Goal: Task Accomplishment & Management: Manage account settings

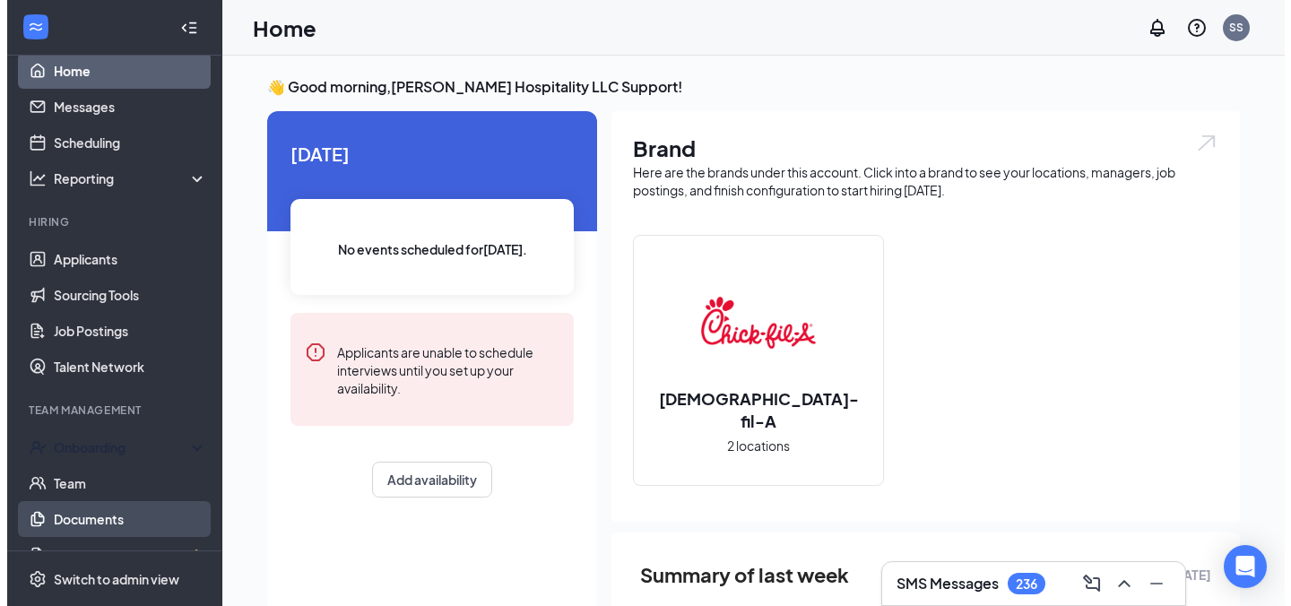
scroll to position [50, 0]
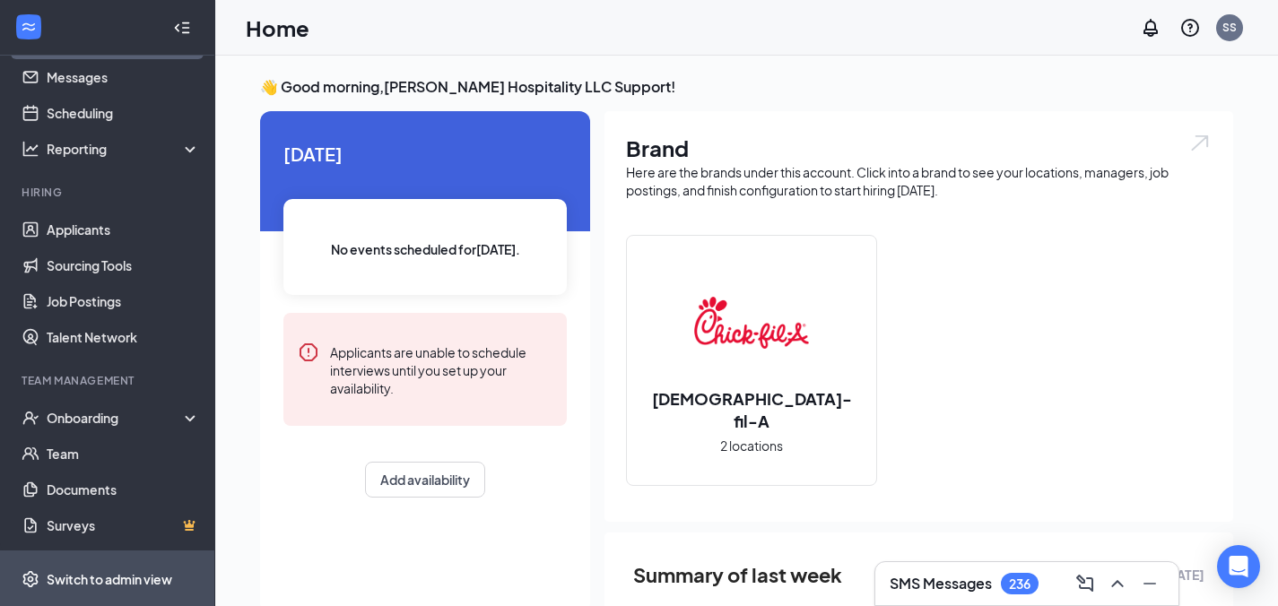
click at [127, 570] on div "Switch to admin view" at bounding box center [110, 579] width 126 height 18
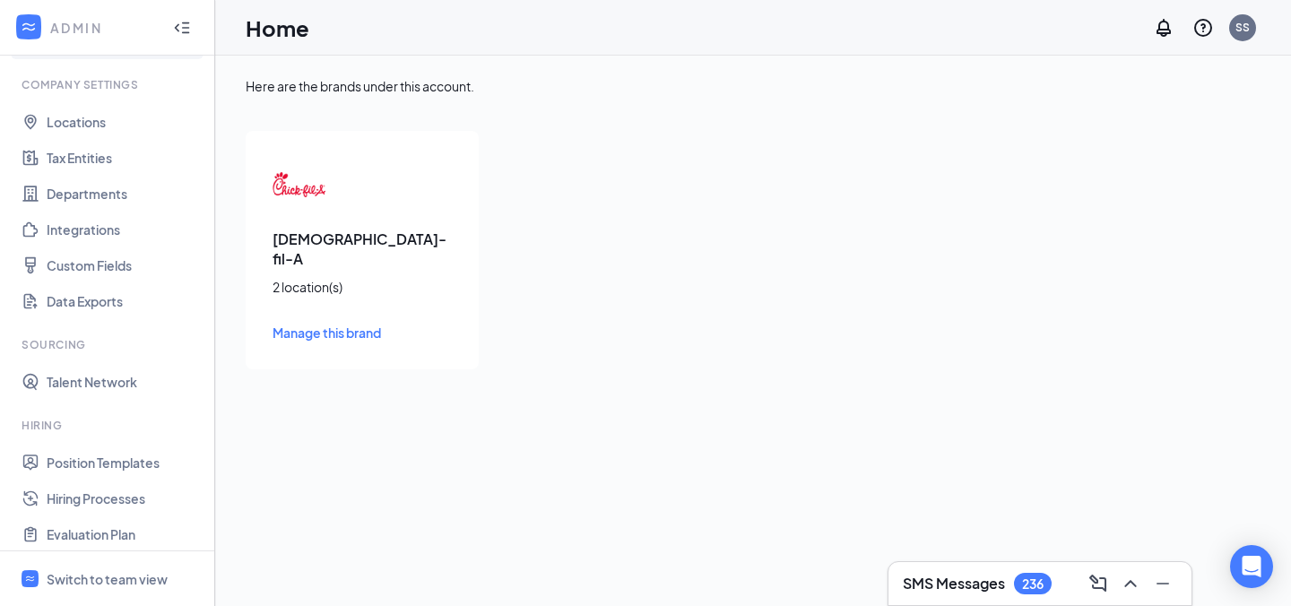
scroll to position [292, 0]
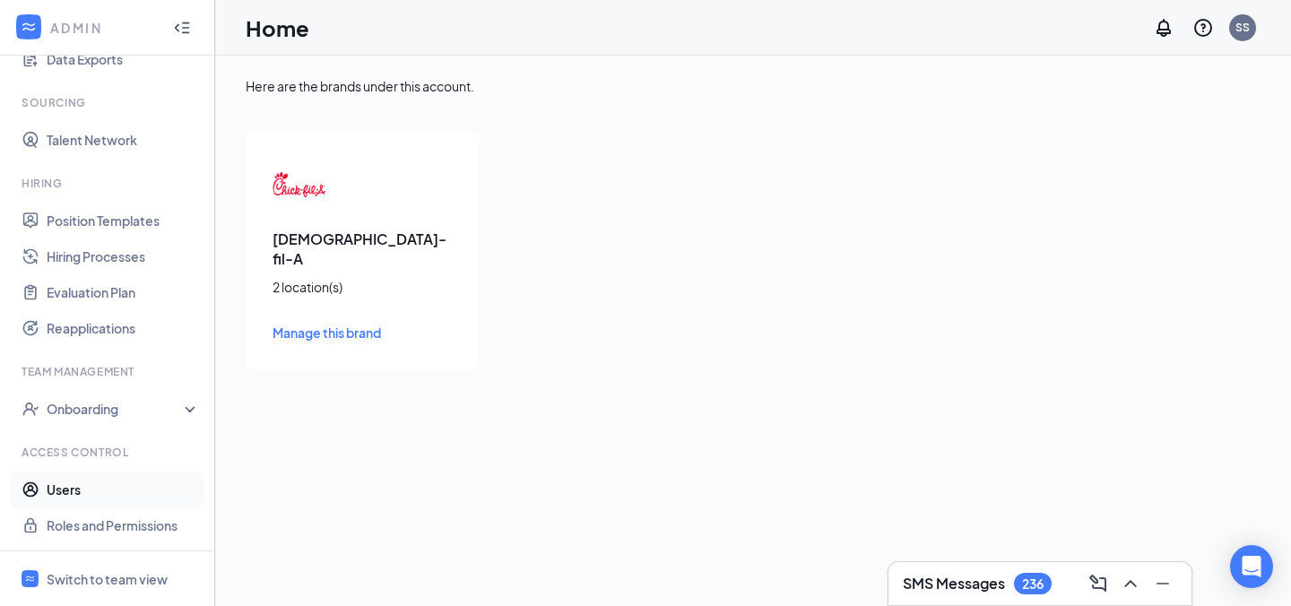
click at [123, 486] on link "Users" at bounding box center [123, 490] width 153 height 36
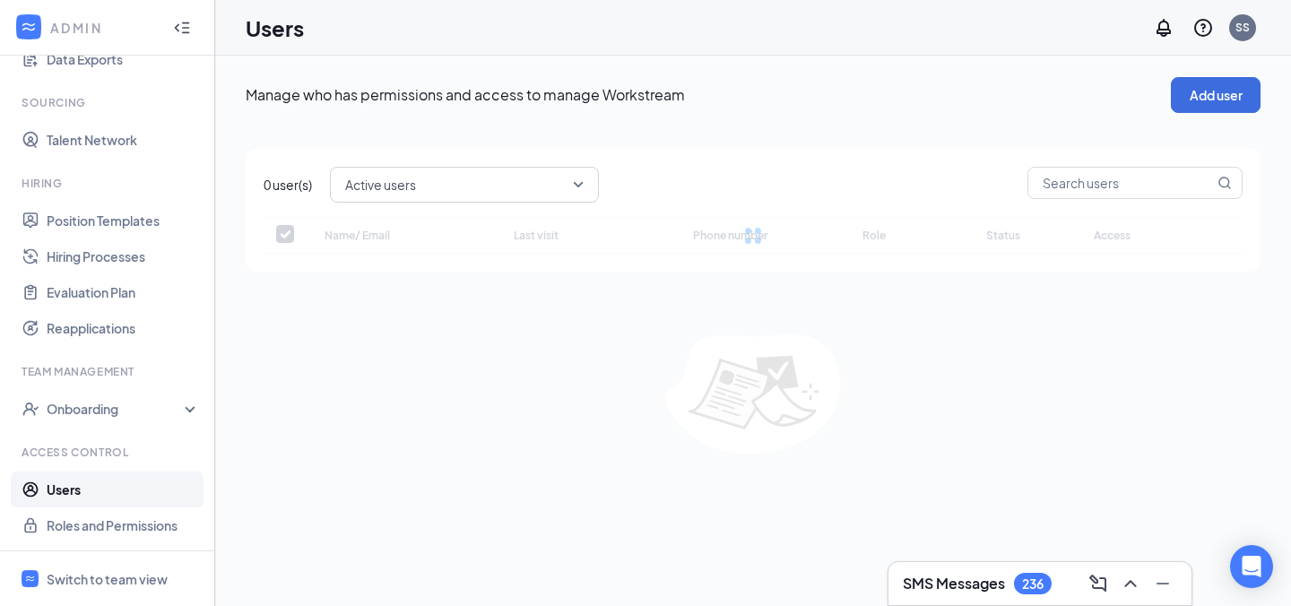
checkbox input "false"
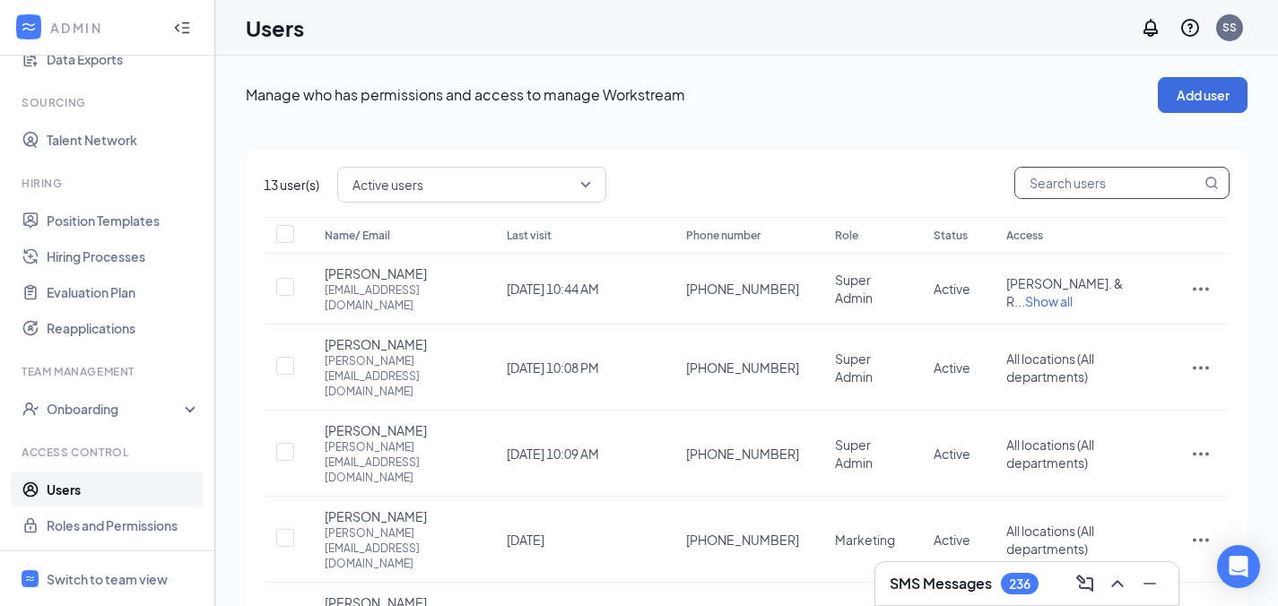
click at [1120, 192] on input "text" at bounding box center [1108, 183] width 186 height 30
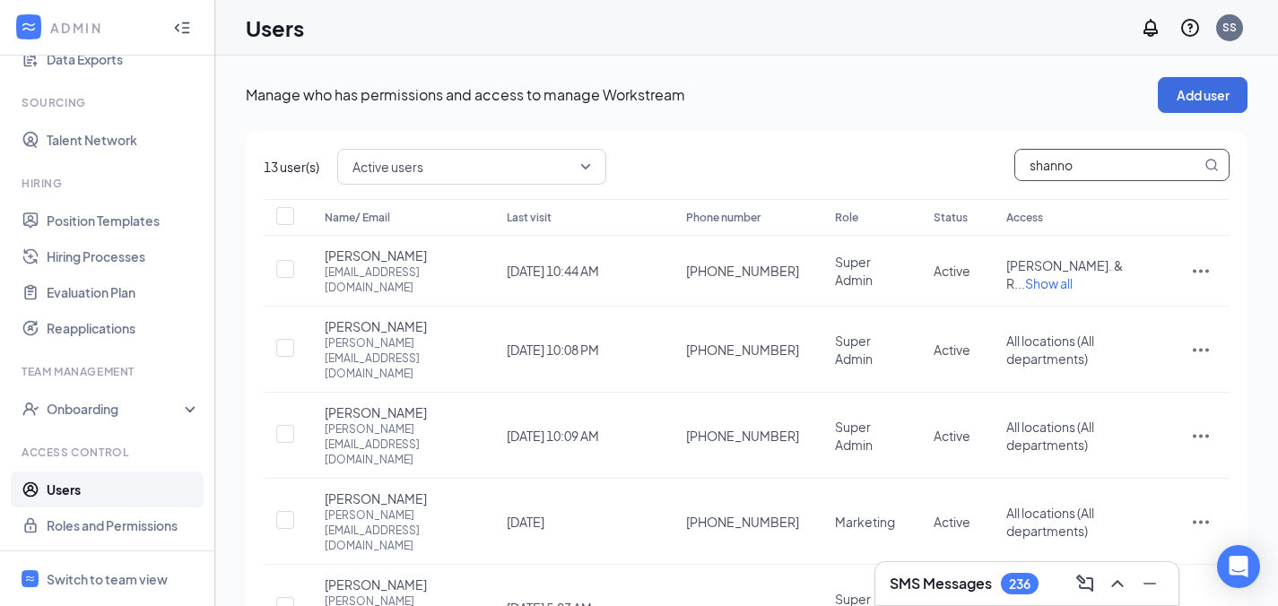
type input "[PERSON_NAME]"
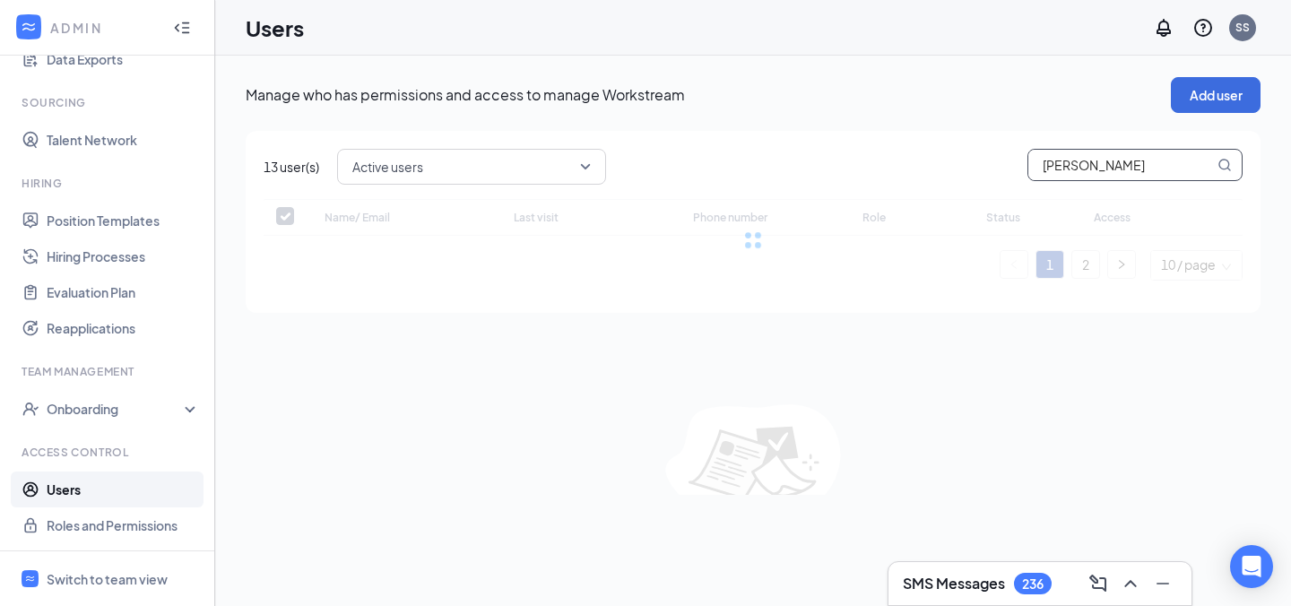
checkbox input "false"
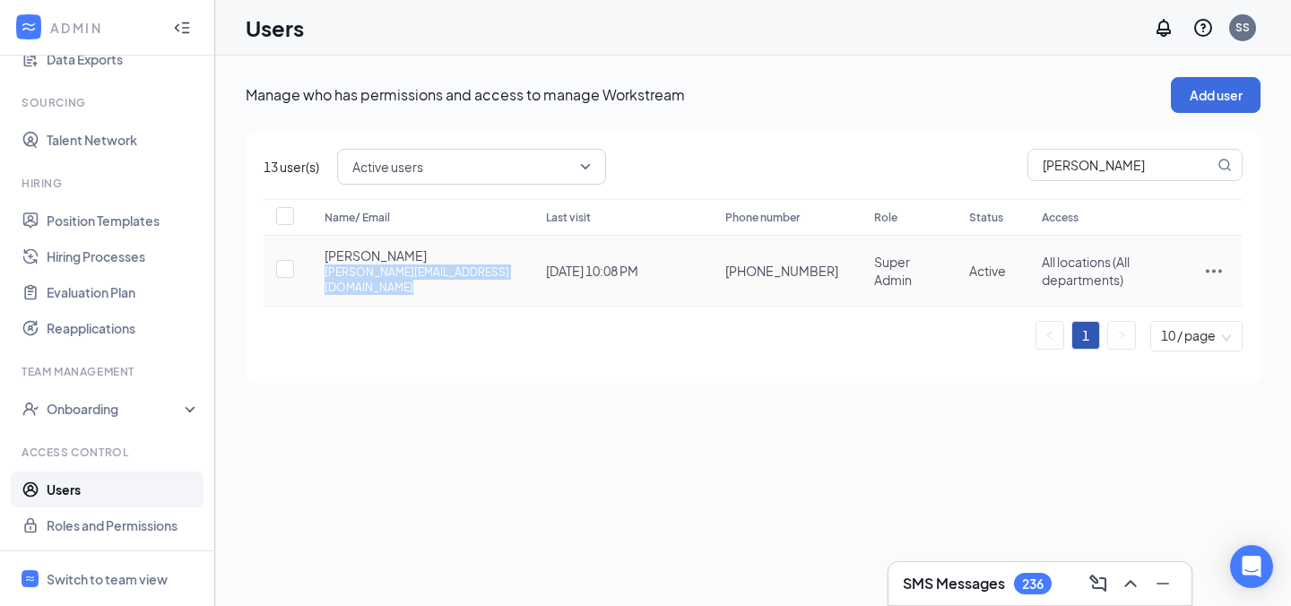
drag, startPoint x: 324, startPoint y: 276, endPoint x: 300, endPoint y: 29, distance: 248.7
click at [529, 270] on tr "[PERSON_NAME] [PERSON_NAME][EMAIL_ADDRESS][DOMAIN_NAME] [DATE] 10:08 PM [PHONE_…" at bounding box center [753, 271] width 979 height 71
copy div "[PERSON_NAME][EMAIL_ADDRESS][DOMAIN_NAME]"
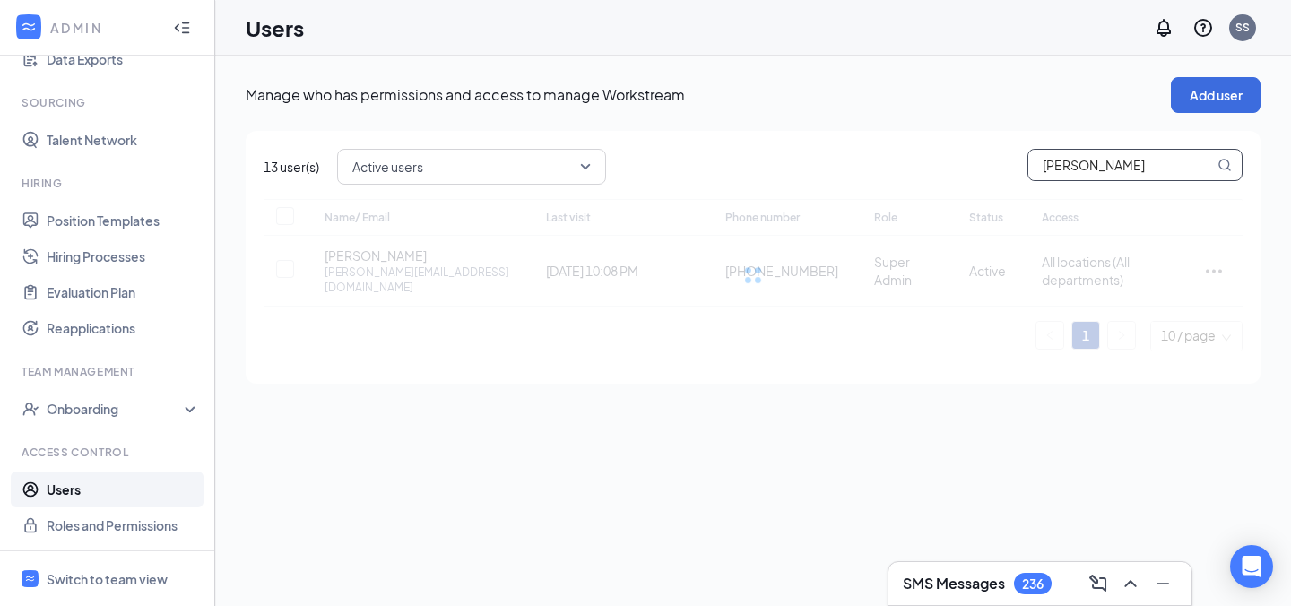
click at [1117, 174] on input "[PERSON_NAME]" at bounding box center [1122, 165] width 186 height 30
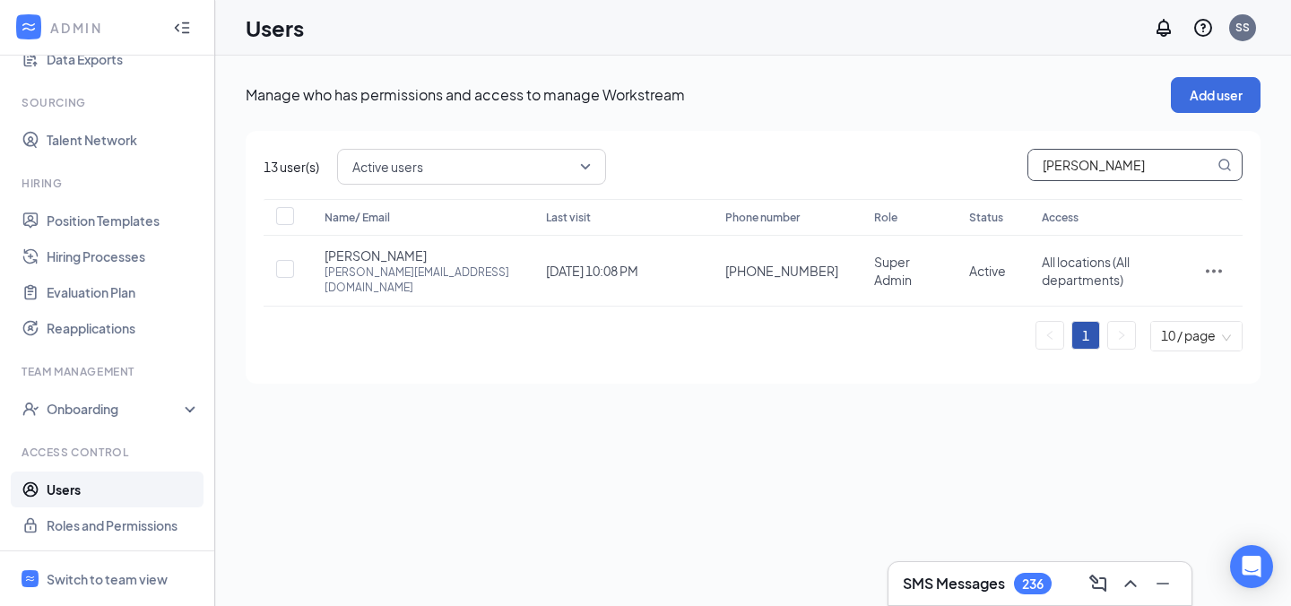
paste input "@[DOMAIN_NAME]"
type input "[PERSON_NAME][EMAIL_ADDRESS][DOMAIN_NAME]"
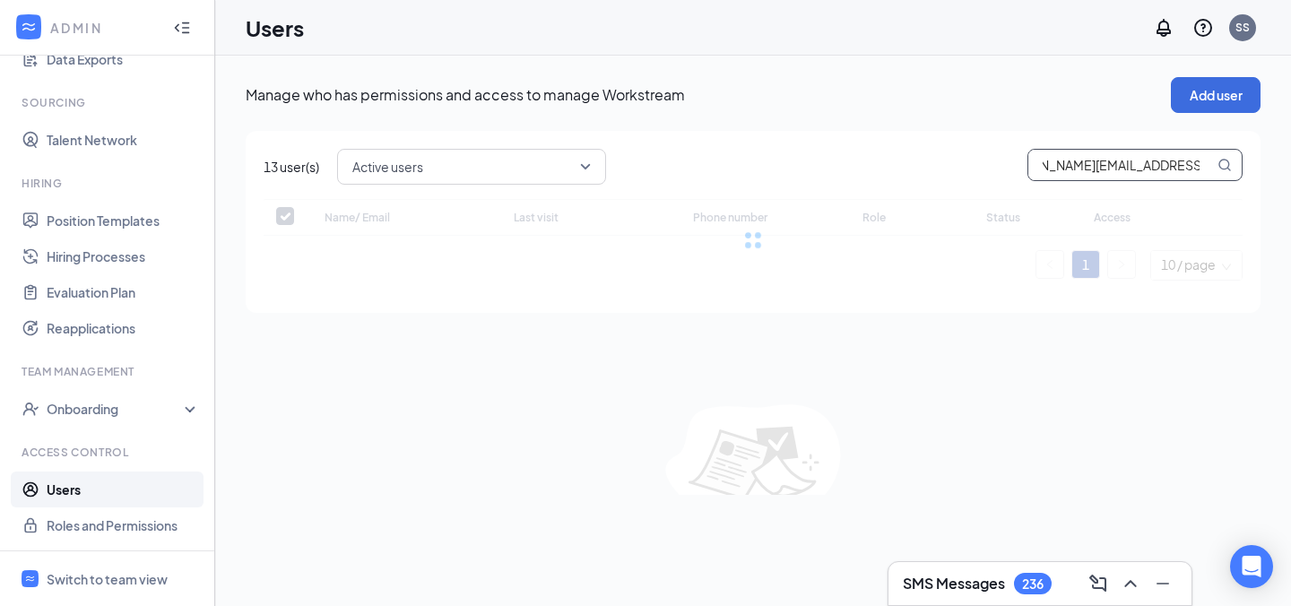
checkbox input "false"
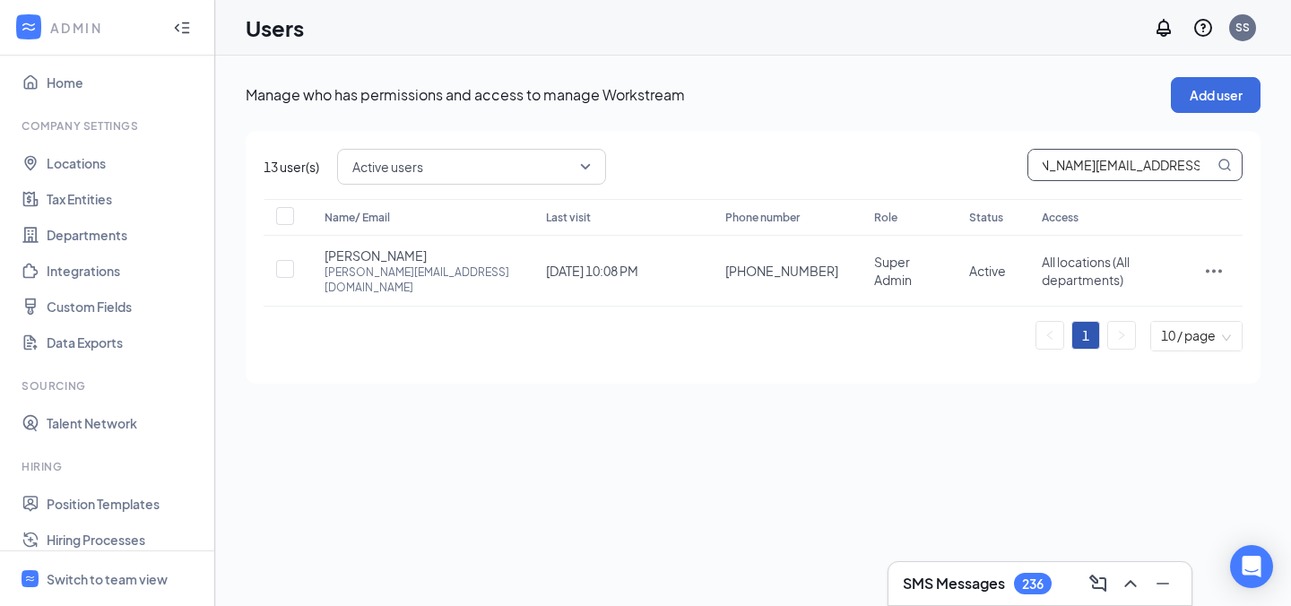
scroll to position [0, 0]
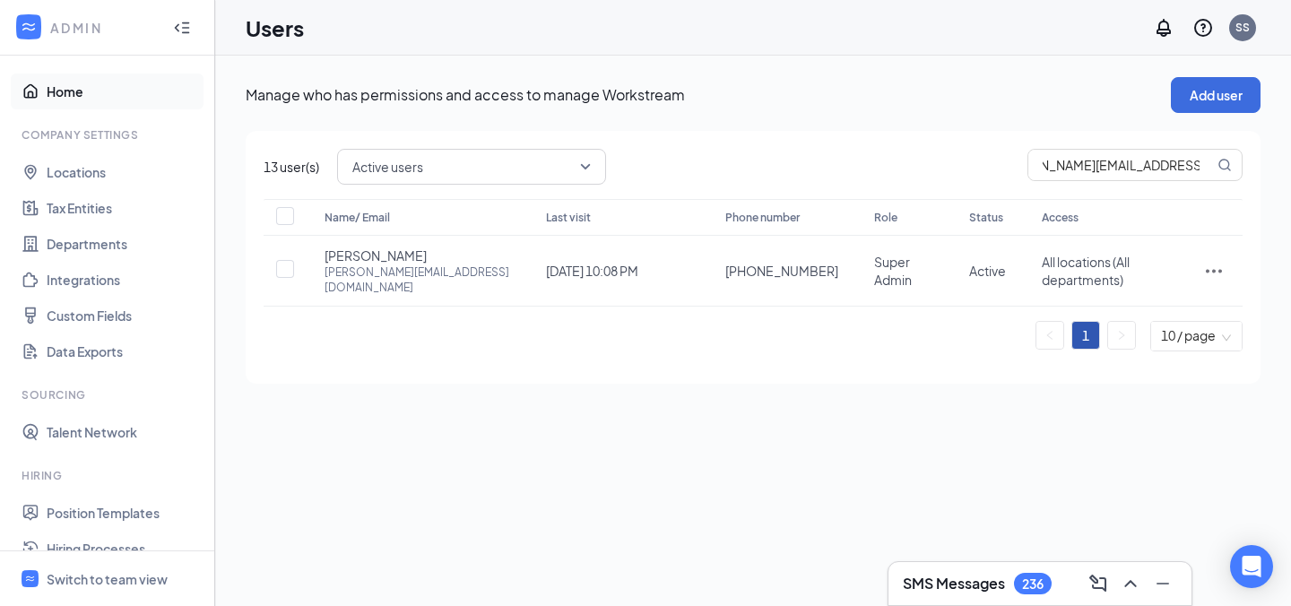
click at [116, 105] on link "Home" at bounding box center [123, 92] width 153 height 36
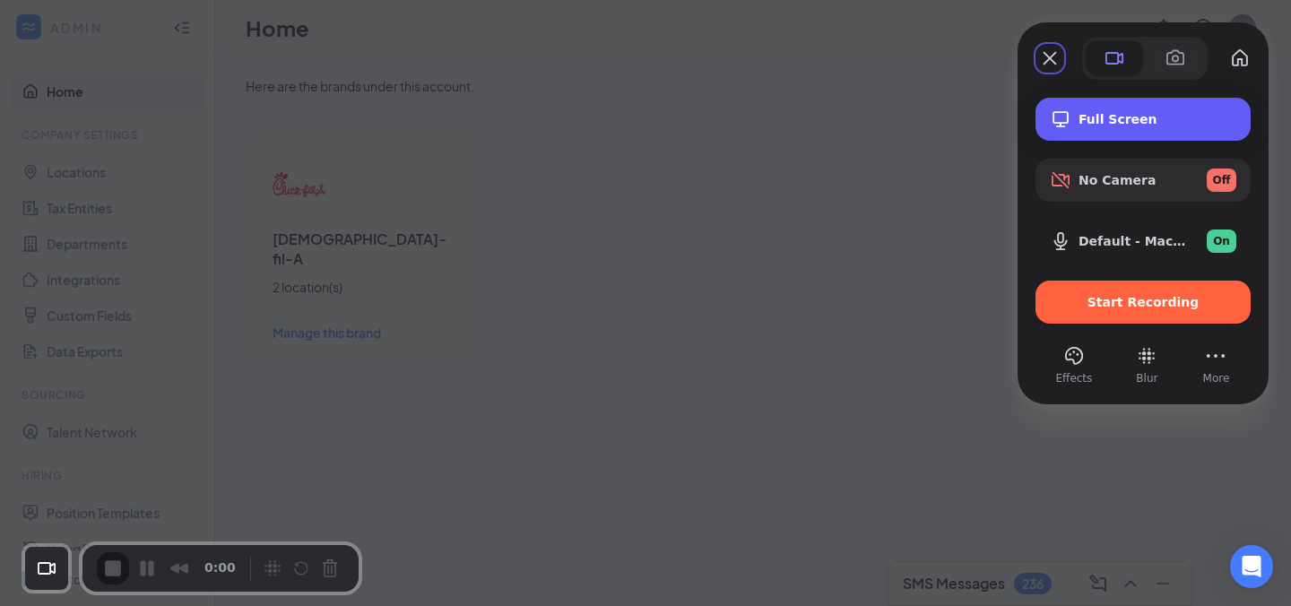
click at [1207, 127] on div "Full Screen" at bounding box center [1143, 119] width 215 height 43
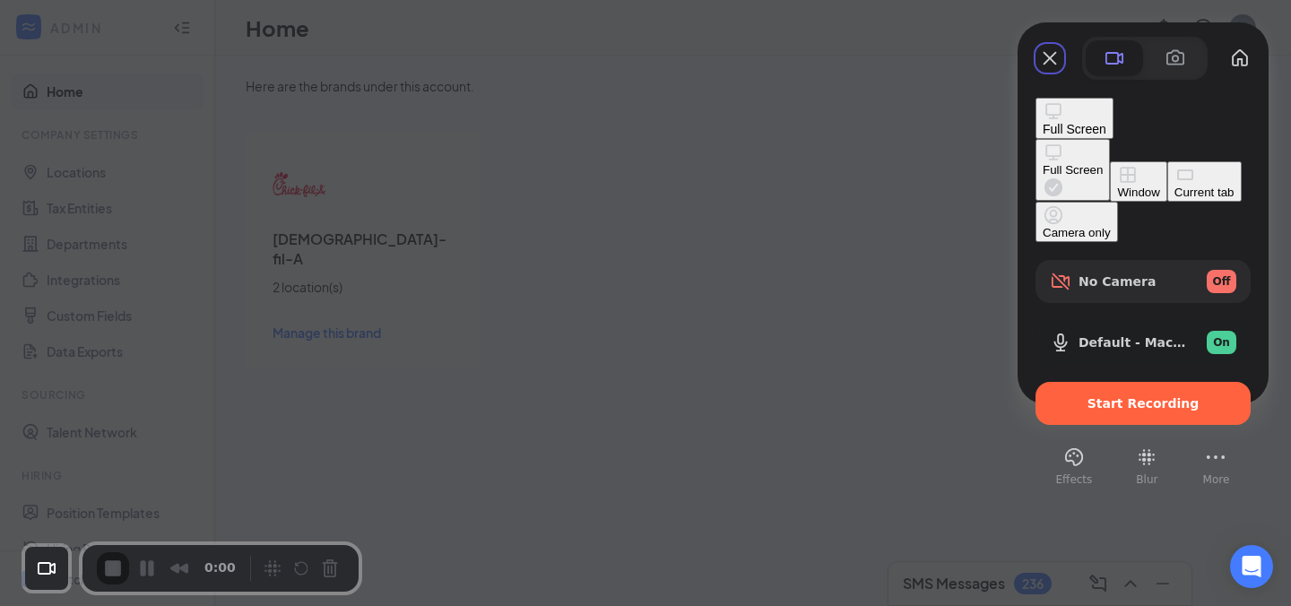
click at [1175, 199] on div "Current tab" at bounding box center [1205, 192] width 60 height 13
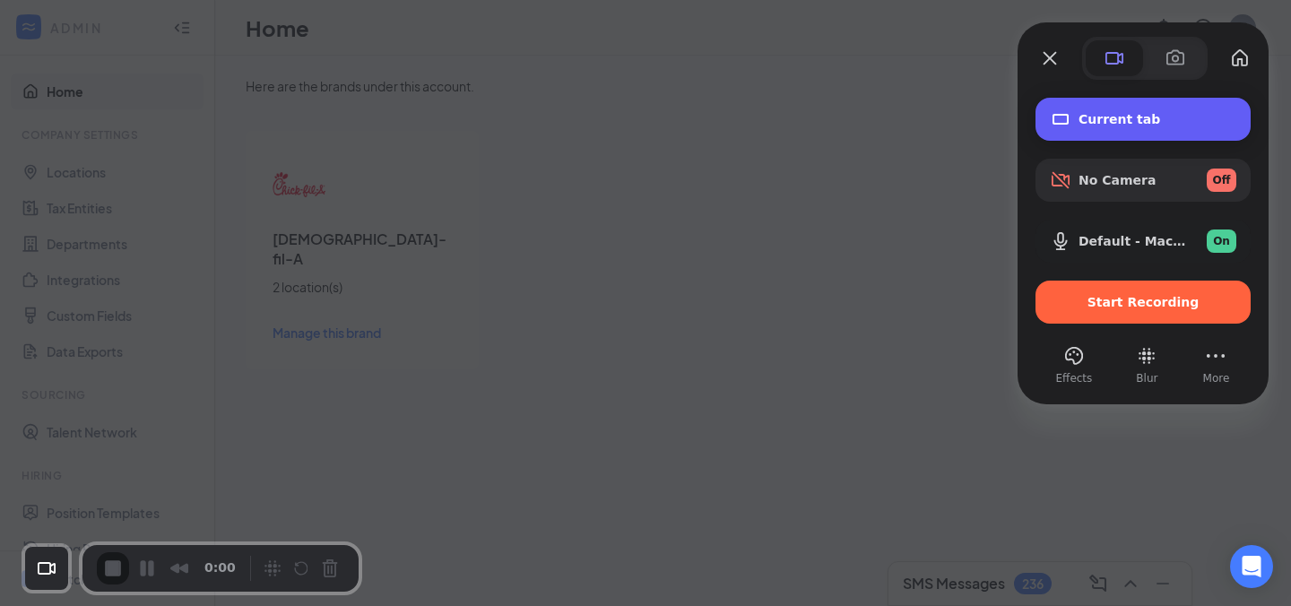
click at [1142, 138] on div "Current tab" at bounding box center [1143, 119] width 215 height 43
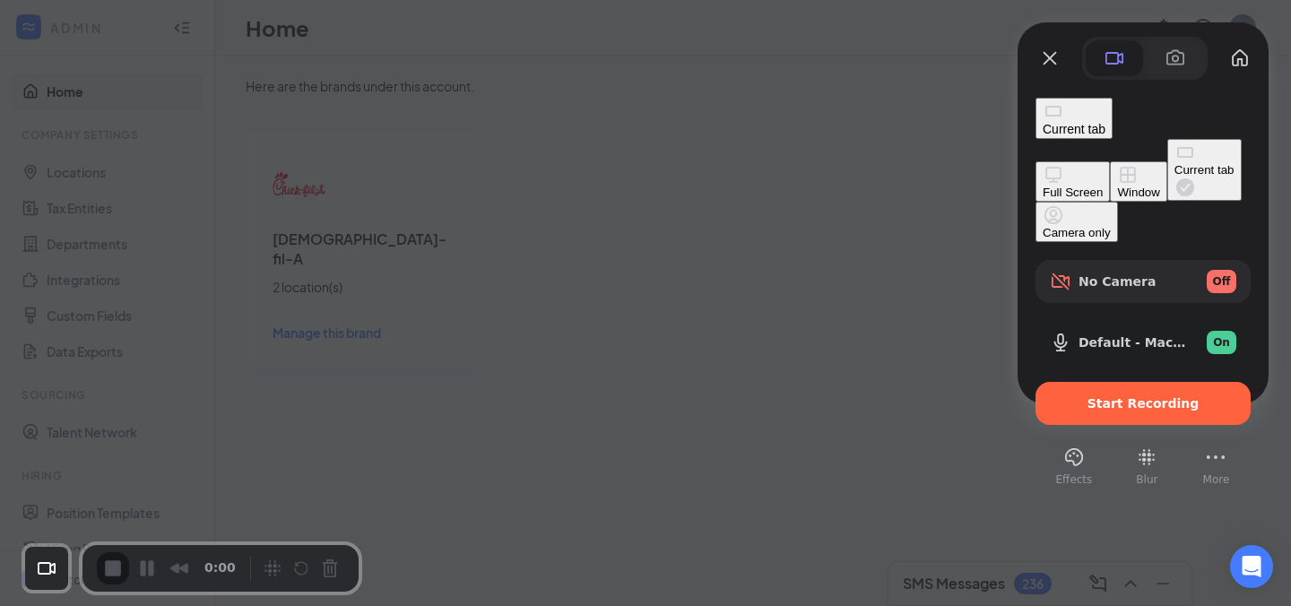
click at [1175, 177] on div "Current tab" at bounding box center [1205, 169] width 60 height 13
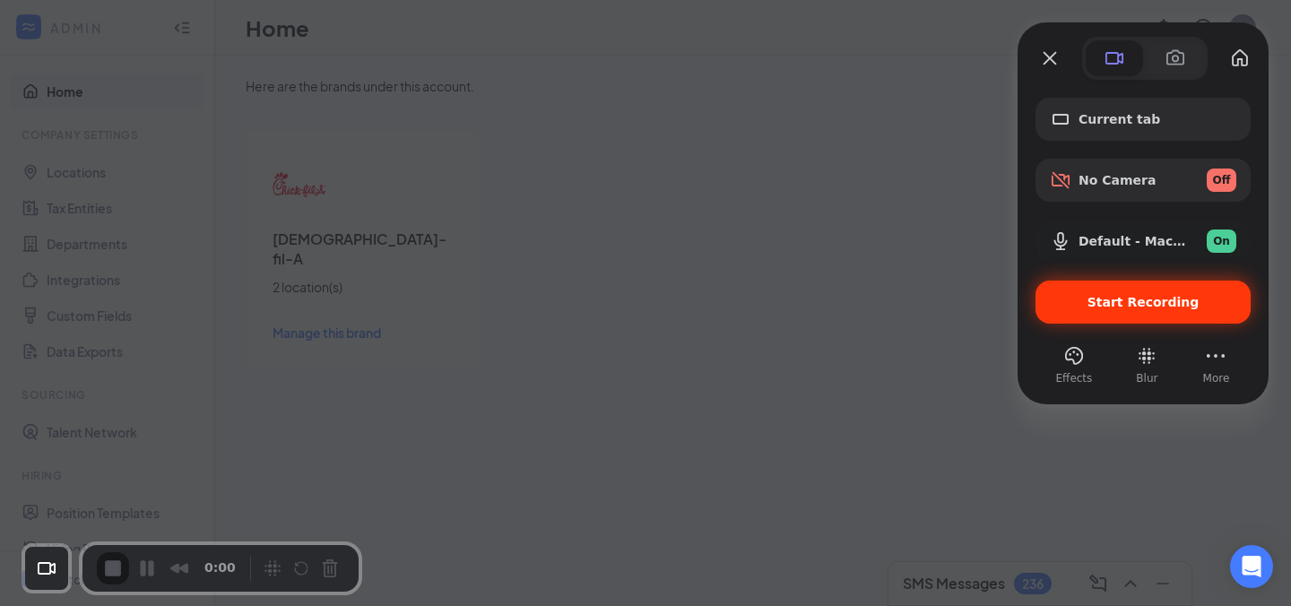
click at [1094, 299] on span "Start Recording" at bounding box center [1143, 302] width 187 height 14
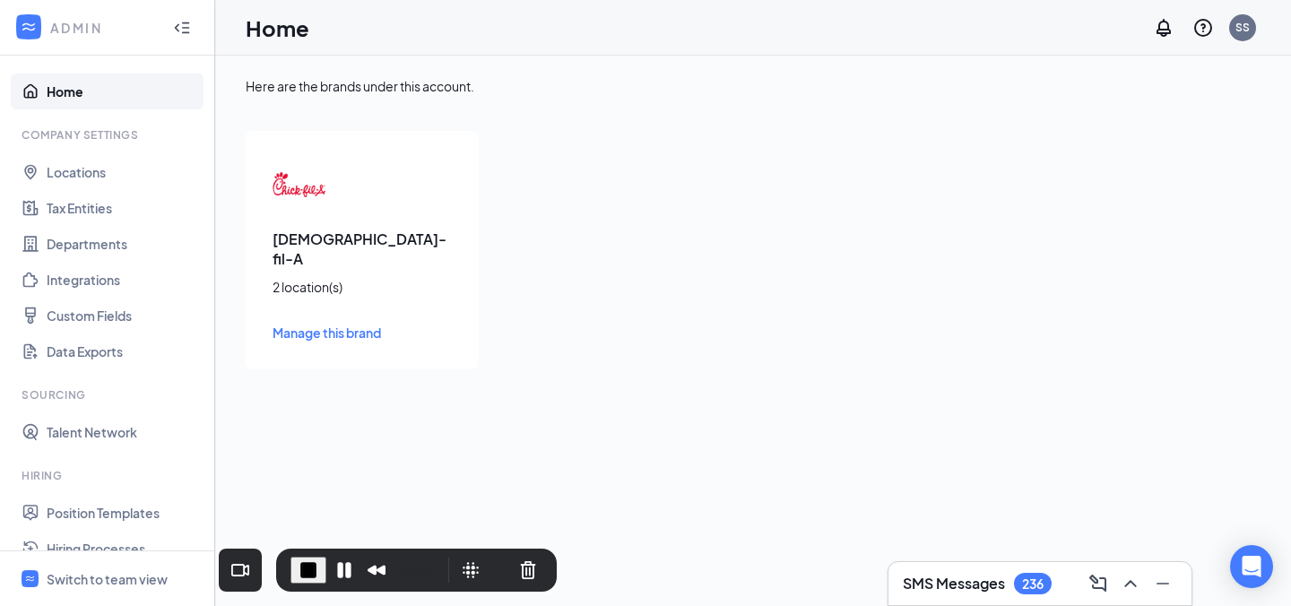
drag, startPoint x: 253, startPoint y: 554, endPoint x: 447, endPoint y: 560, distance: 193.8
click at [447, 560] on div "Recorder controls - play pause" at bounding box center [491, 570] width 101 height 29
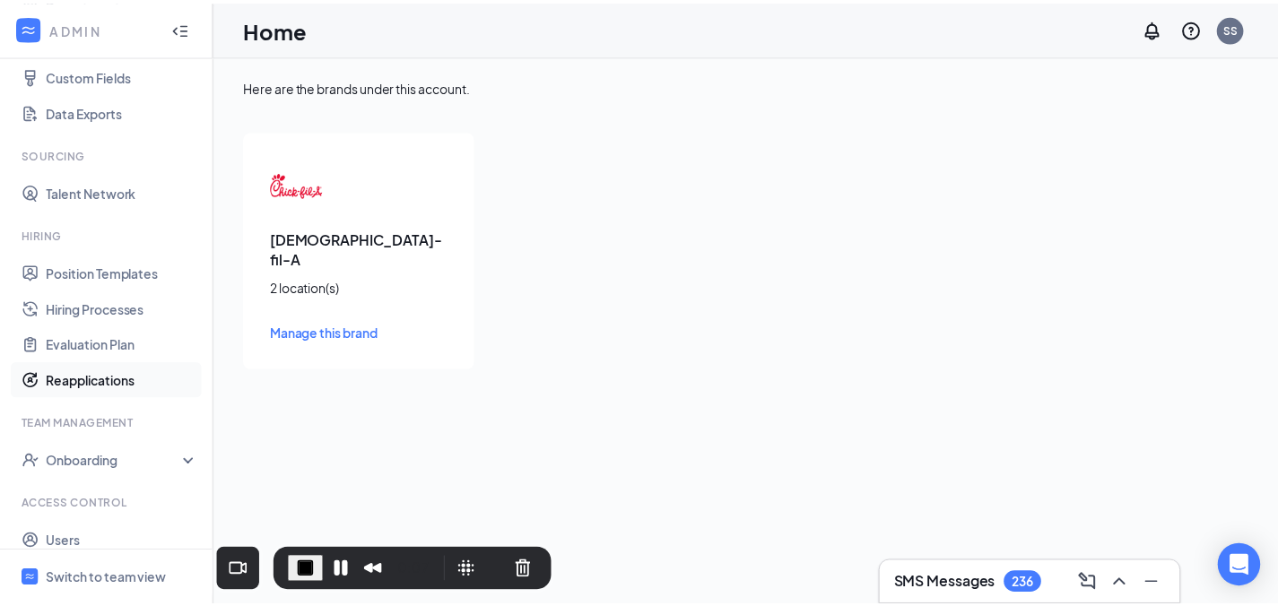
scroll to position [292, 0]
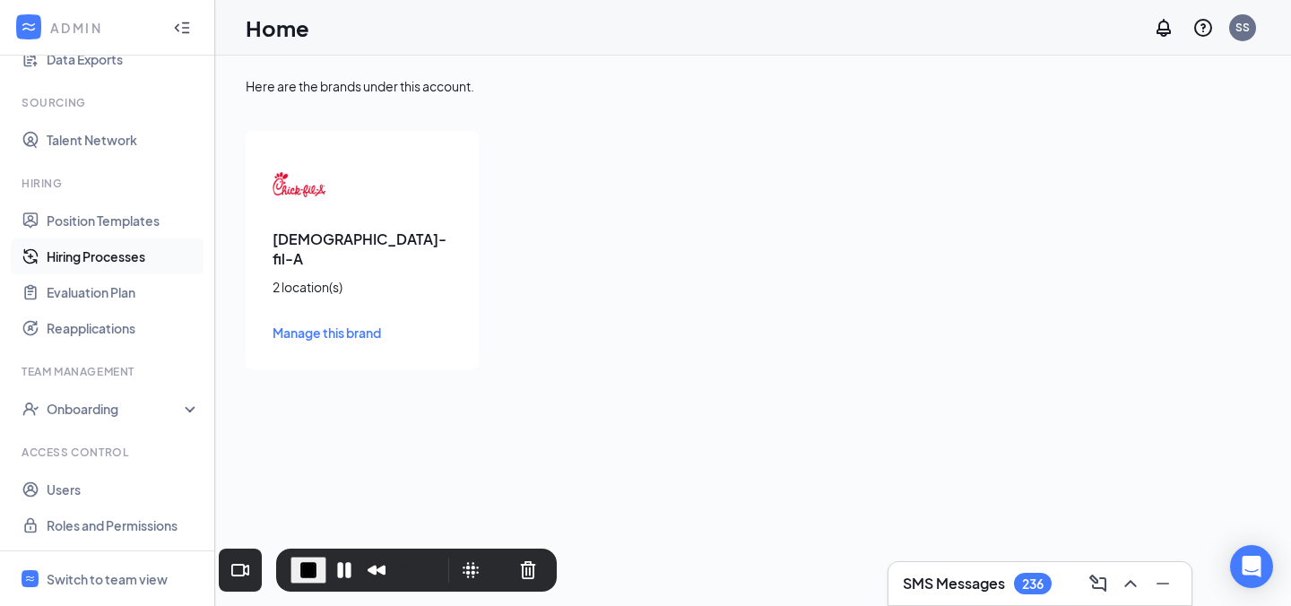
click at [126, 268] on link "Hiring Processes" at bounding box center [123, 257] width 153 height 36
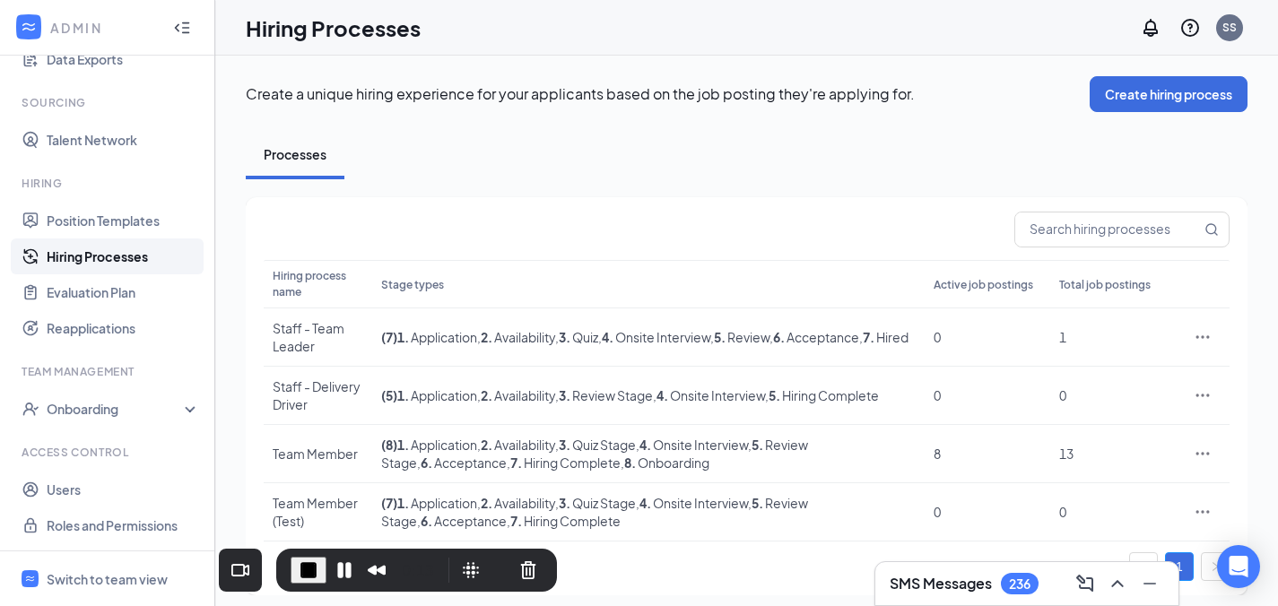
scroll to position [12, 0]
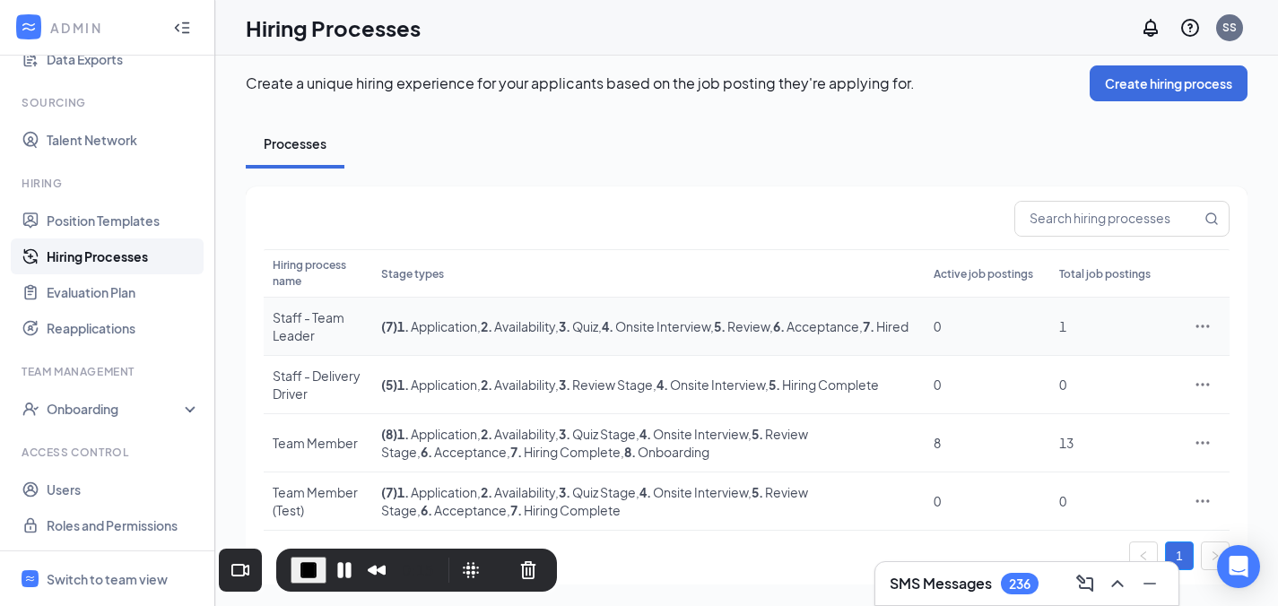
click at [308, 330] on div "Staff - Team Leader" at bounding box center [318, 326] width 91 height 36
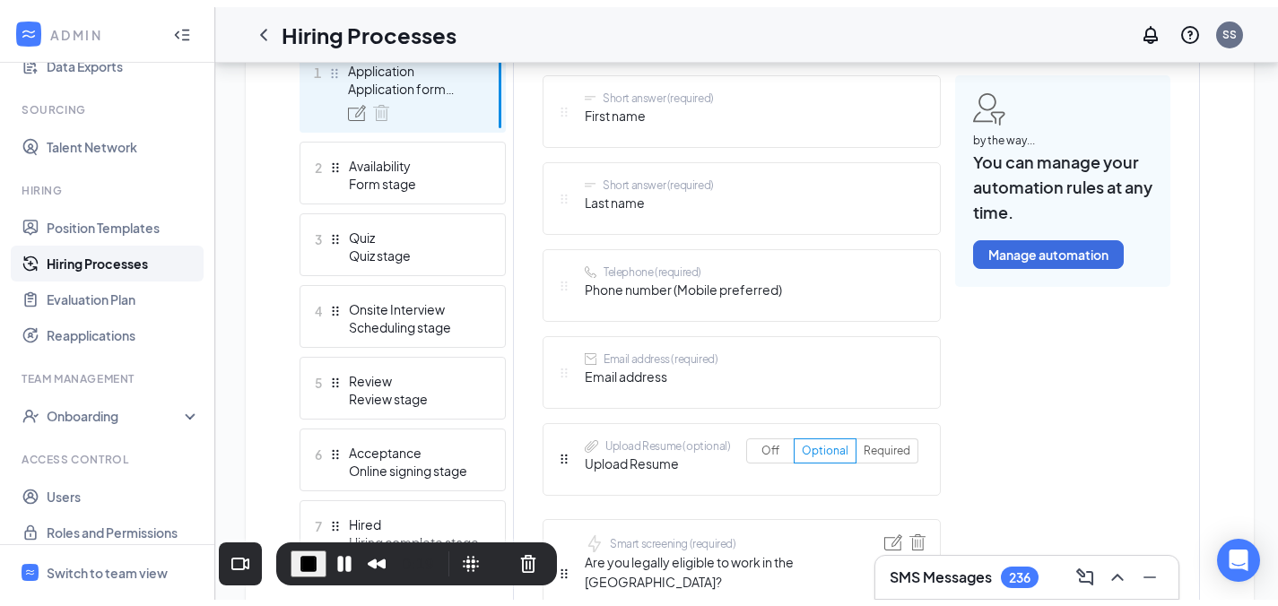
scroll to position [533, 0]
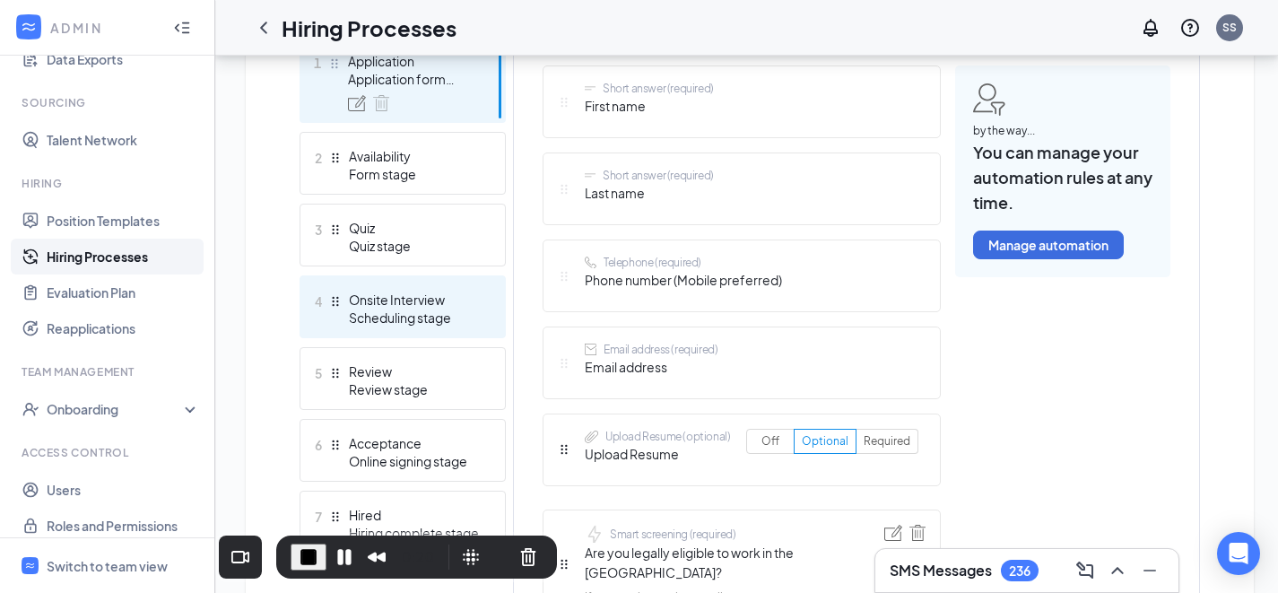
click at [435, 317] on div "Scheduling stage" at bounding box center [414, 317] width 131 height 18
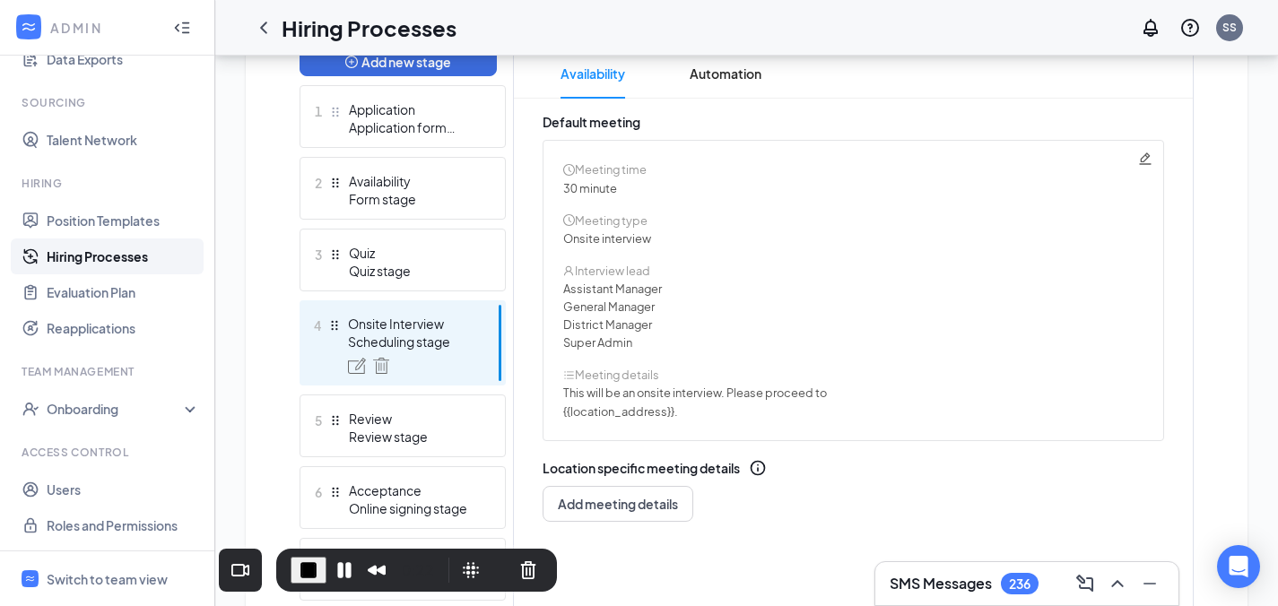
scroll to position [484, 0]
click at [1142, 158] on icon "Pencil" at bounding box center [1145, 159] width 14 height 14
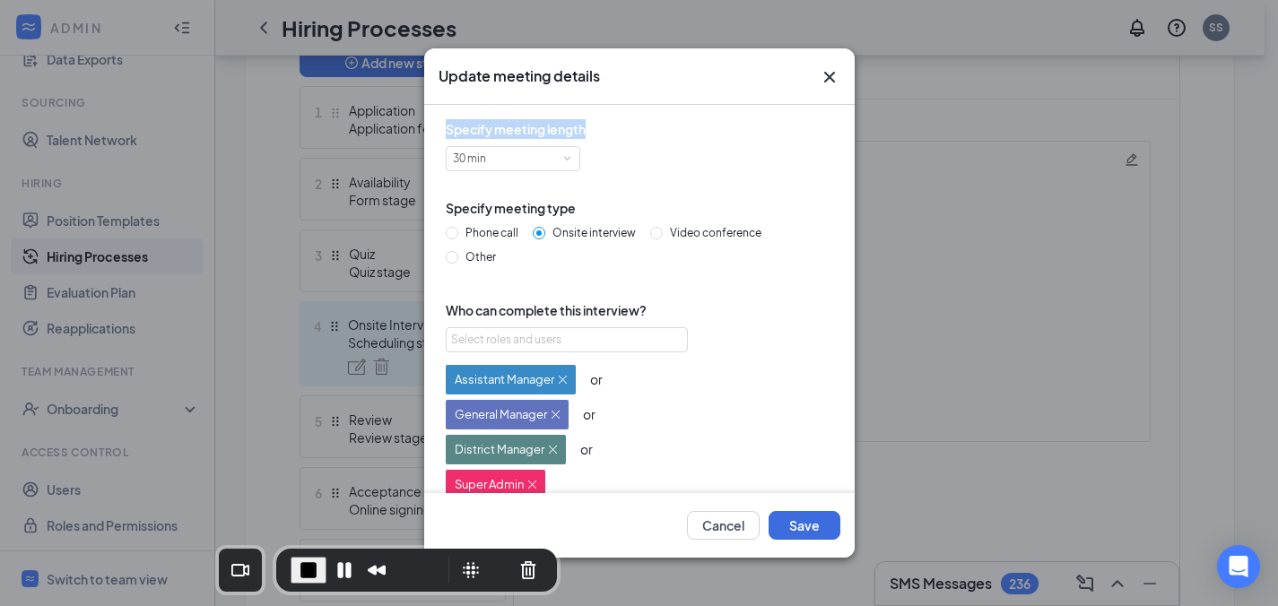
drag, startPoint x: 437, startPoint y: 127, endPoint x: 577, endPoint y: 143, distance: 141.7
click at [595, 129] on div "Specify meeting length 30 min Specify meeting type Phone call Onsite interview …" at bounding box center [640, 447] width 402 height 656
click at [552, 148] on div "30 min" at bounding box center [513, 158] width 120 height 23
click at [815, 270] on div "Phone call Onsite interview Video conference Other" at bounding box center [639, 249] width 387 height 48
click at [699, 529] on button "Cancel" at bounding box center [723, 525] width 73 height 29
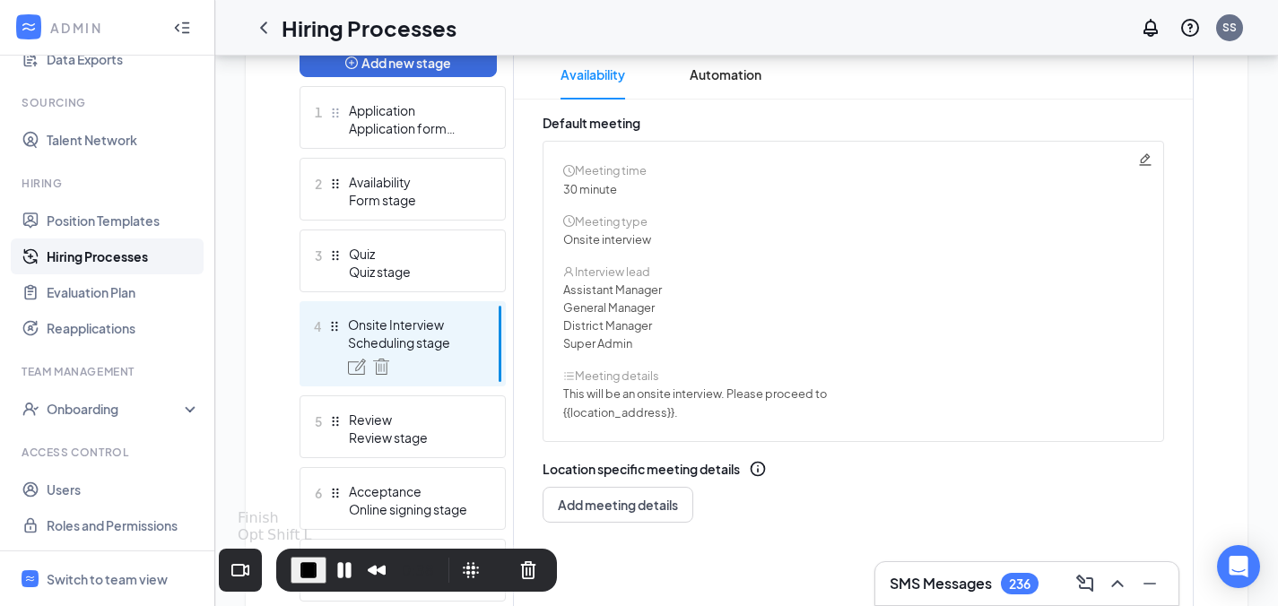
click at [309, 557] on button "End Recording" at bounding box center [309, 570] width 36 height 27
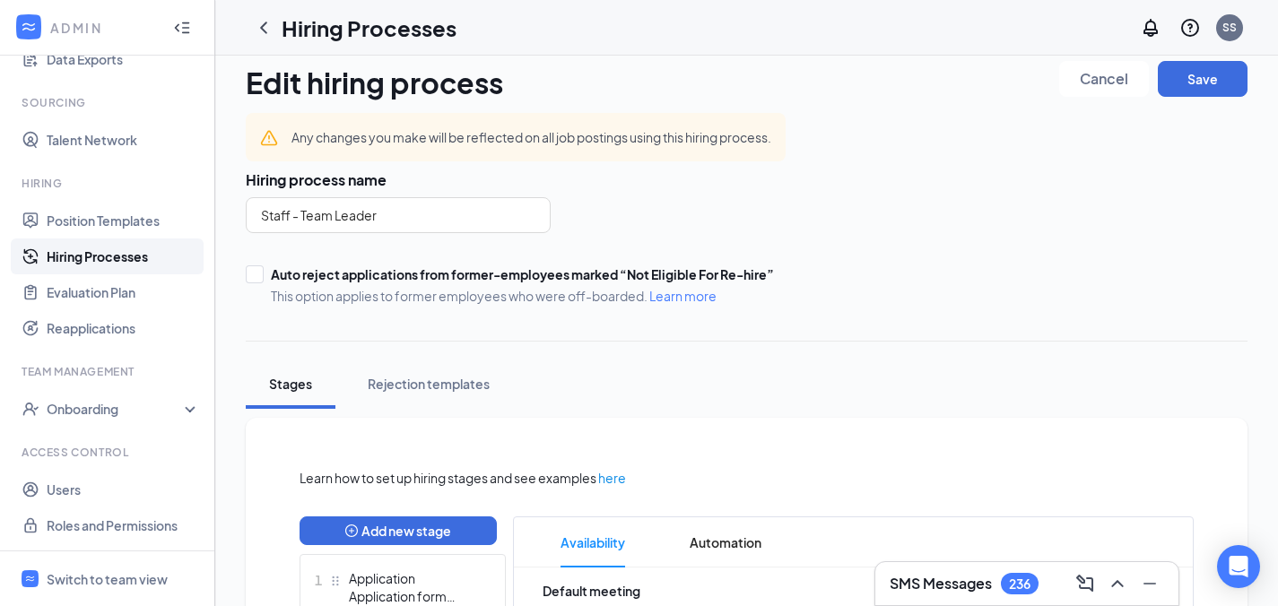
scroll to position [0, 0]
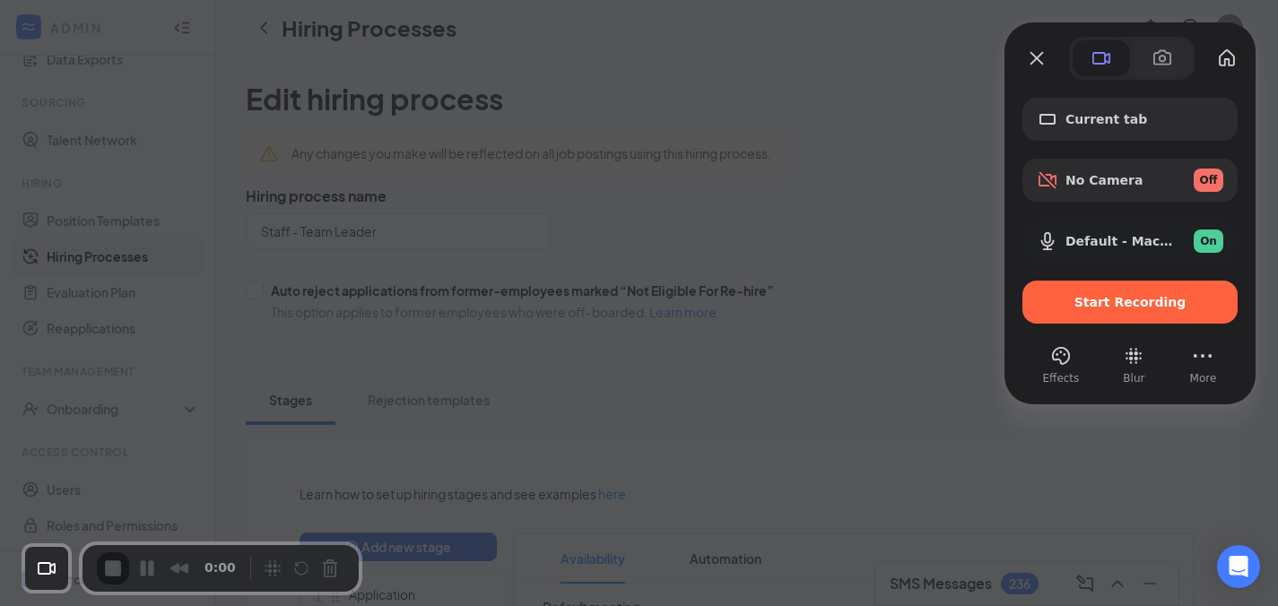
click at [932, 101] on div at bounding box center [639, 303] width 1278 height 606
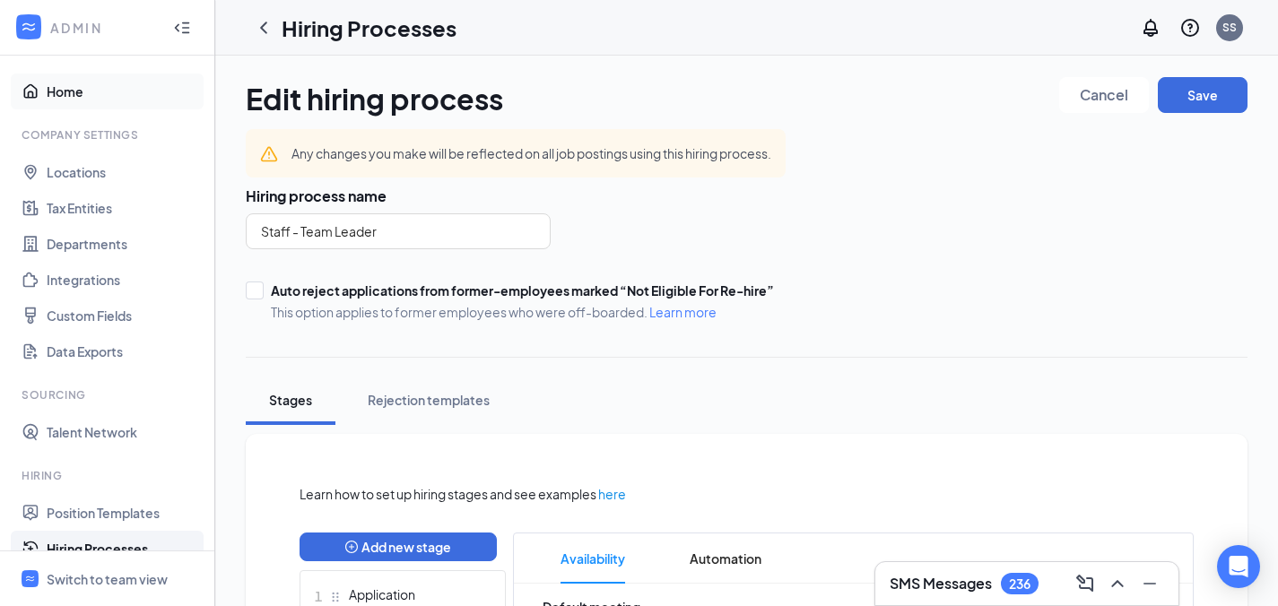
drag, startPoint x: 94, startPoint y: 82, endPoint x: 107, endPoint y: 83, distance: 12.7
click at [94, 82] on link "Home" at bounding box center [123, 92] width 153 height 36
